Goal: Task Accomplishment & Management: Manage account settings

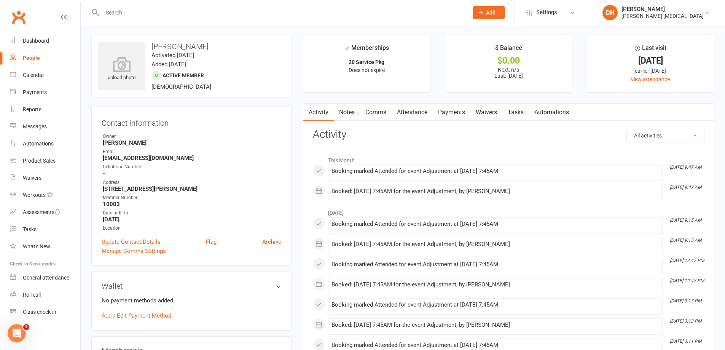
click at [410, 110] on link "Attendance" at bounding box center [412, 113] width 41 height 18
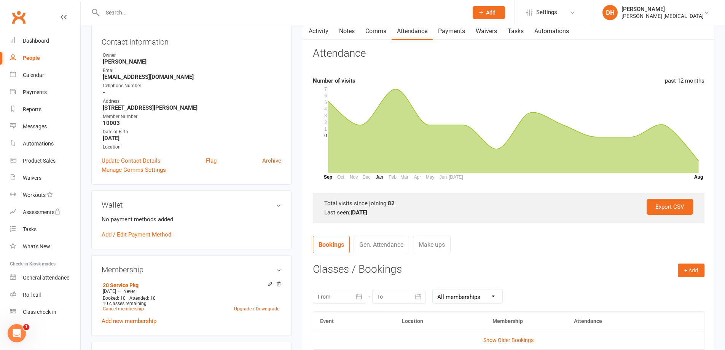
scroll to position [152, 0]
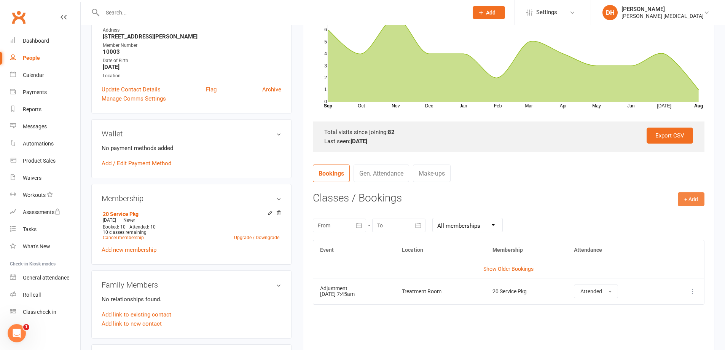
click at [687, 195] on button "+ Add" at bounding box center [691, 199] width 27 height 14
click at [662, 216] on link "Book Event" at bounding box center [666, 216] width 75 height 15
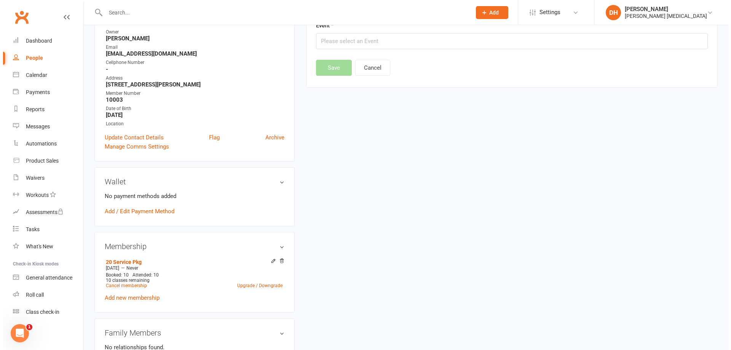
scroll to position [65, 0]
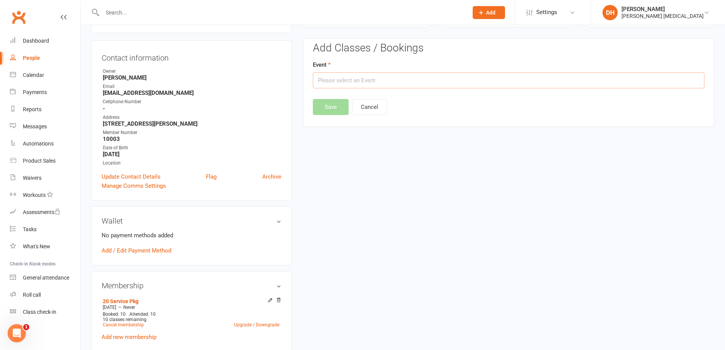
click at [425, 78] on input "text" at bounding box center [509, 80] width 392 height 16
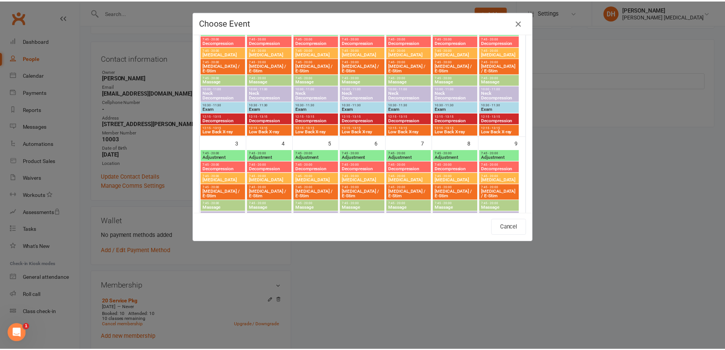
scroll to position [76, 0]
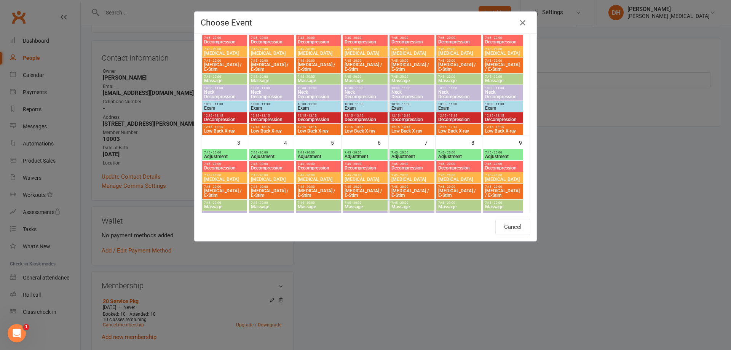
click at [316, 154] on span "Adjustment" at bounding box center [318, 156] width 42 height 5
type input "Adjustment - [DATE] 7:45:00 AM"
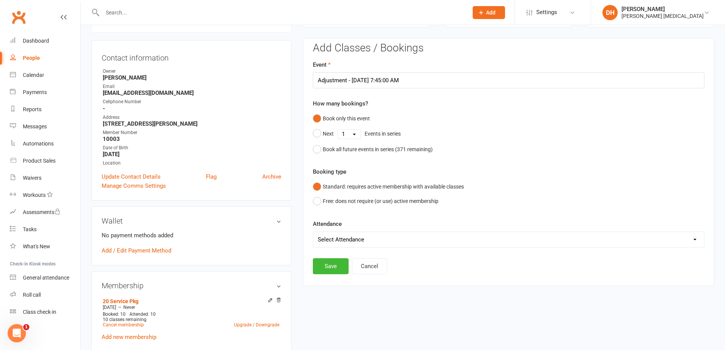
click at [371, 244] on select "Select Attendance Attended Absent" at bounding box center [508, 239] width 391 height 15
select select "0"
click at [313, 232] on select "Select Attendance Attended Absent" at bounding box center [508, 239] width 391 height 15
click at [335, 260] on button "Save" at bounding box center [331, 266] width 36 height 16
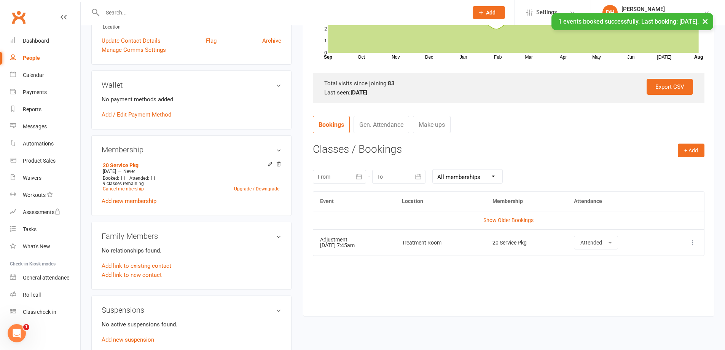
scroll to position [217, 0]
